Goal: Transaction & Acquisition: Purchase product/service

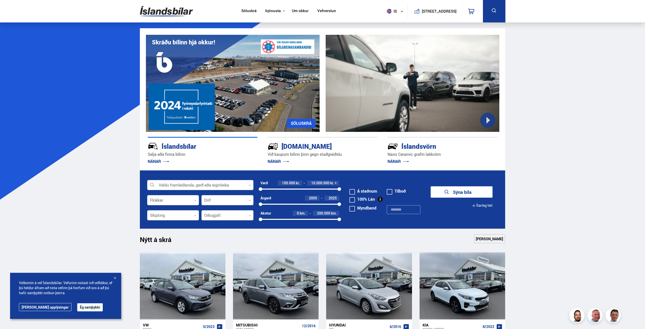
click at [218, 186] on div at bounding box center [200, 185] width 106 height 10
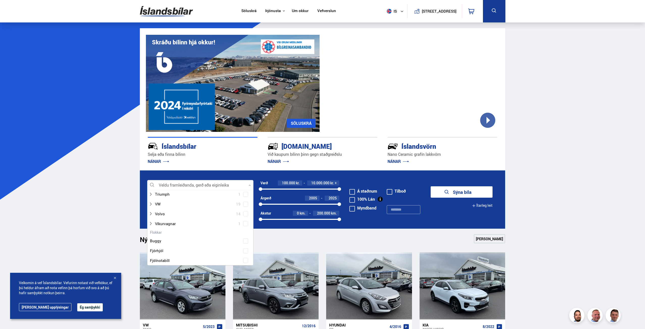
scroll to position [454, 0]
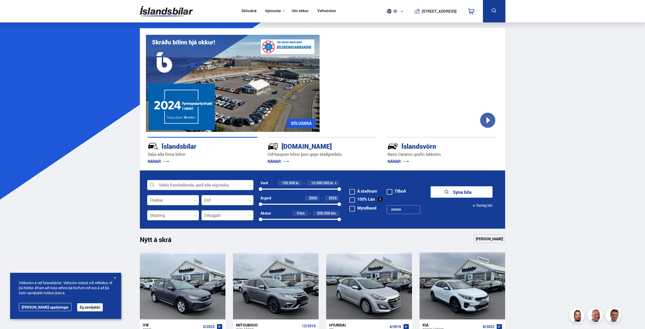
click at [230, 185] on div at bounding box center [200, 185] width 106 height 10
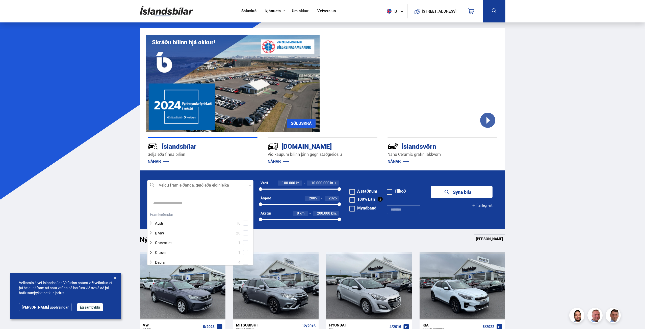
scroll to position [75, 105]
type input "*****"
click at [244, 264] on div "Tesla Model 3 12 Tesla Model S 1 Tesla Model X 6 Tesla Model Y 8" at bounding box center [200, 247] width 106 height 39
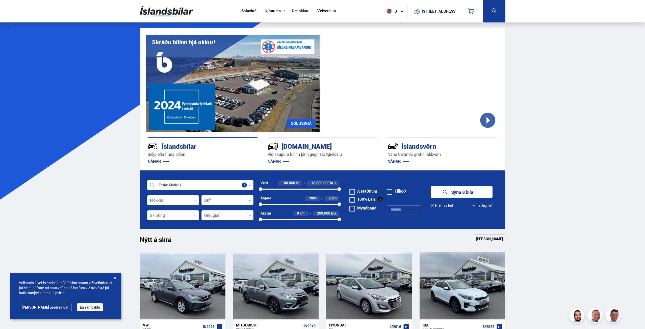
click at [478, 192] on button "Sýna 8 bíla" at bounding box center [462, 192] width 62 height 11
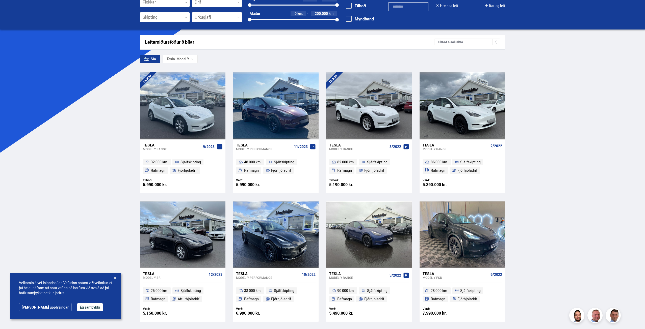
scroll to position [76, 0]
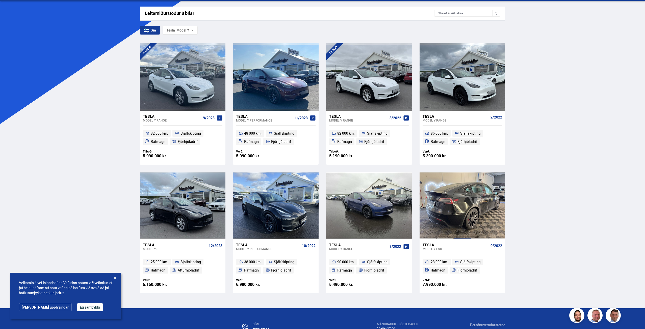
click at [466, 207] on div at bounding box center [462, 205] width 17 height 67
